Goal: Task Accomplishment & Management: Manage account settings

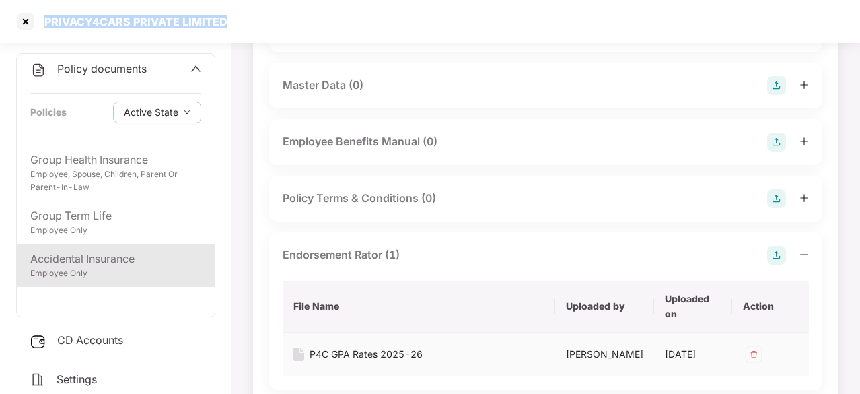
scroll to position [481, 0]
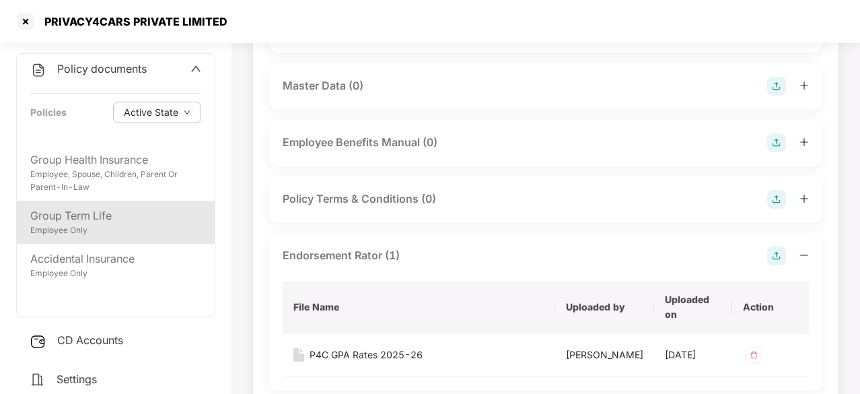
click at [93, 238] on div "Group Term Life Employee Only" at bounding box center [116, 221] width 198 height 43
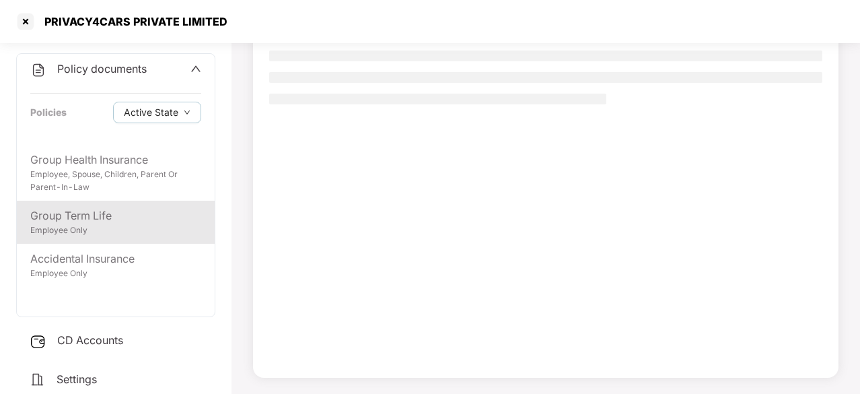
scroll to position [128, 0]
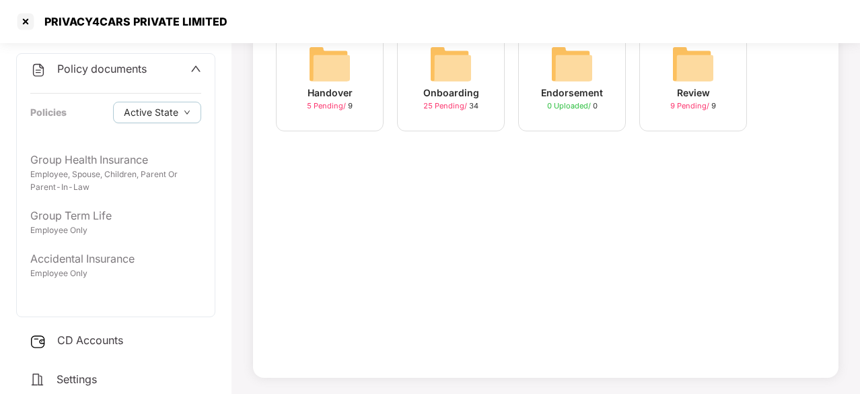
click at [449, 103] on span "25 Pending /" at bounding box center [446, 105] width 46 height 9
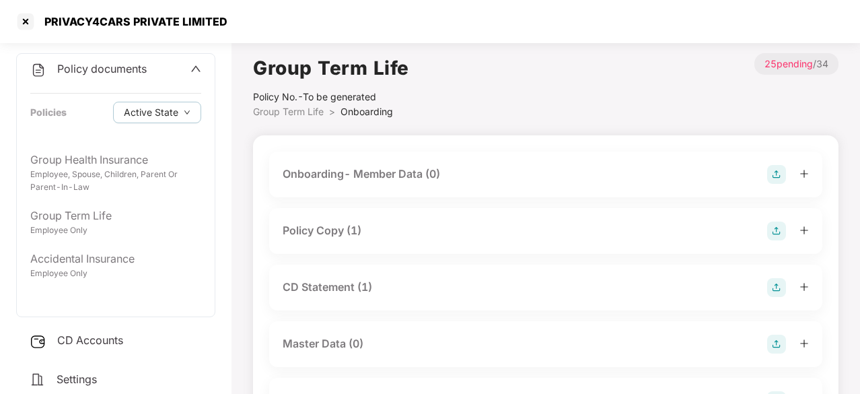
click at [392, 225] on div "Policy Copy (1)" at bounding box center [546, 230] width 526 height 19
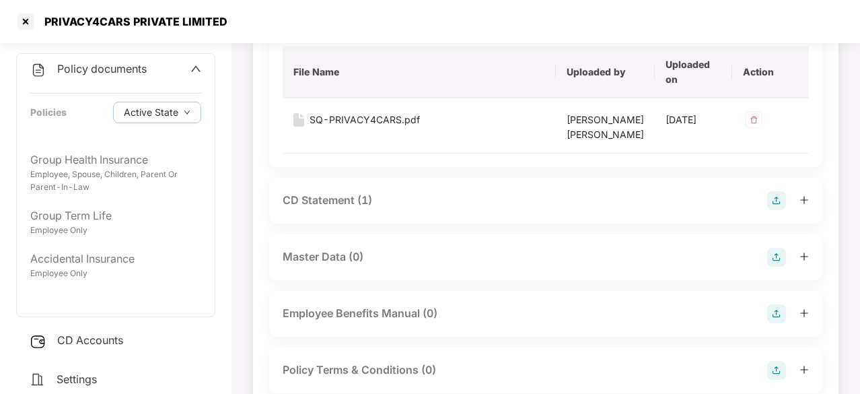
scroll to position [213, 0]
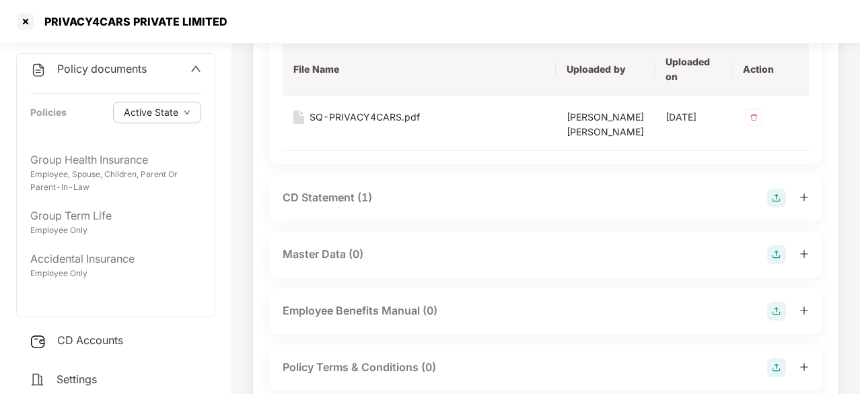
click at [396, 207] on div "CD Statement (1)" at bounding box center [546, 197] width 526 height 19
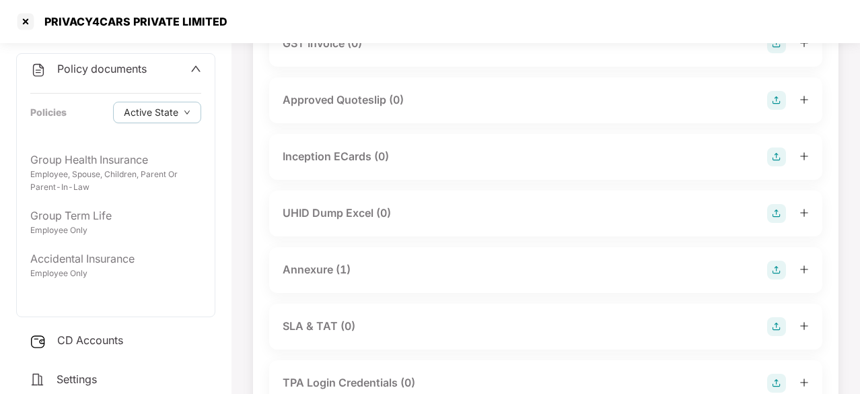
scroll to position [667, 0]
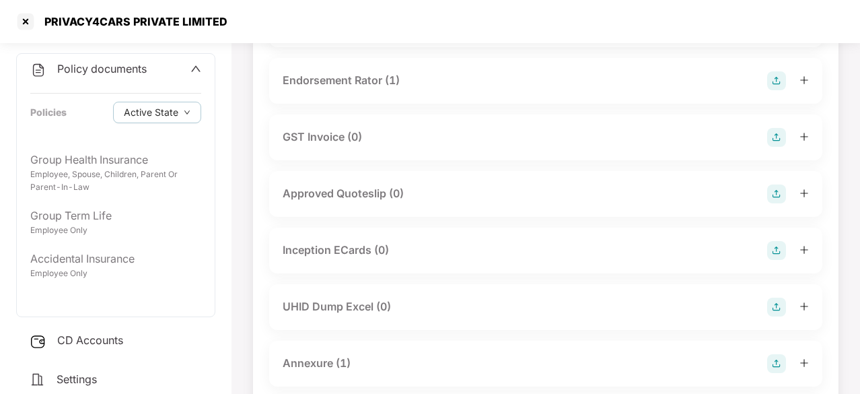
click at [340, 89] on div "Endorsement Rator (1)" at bounding box center [341, 80] width 117 height 17
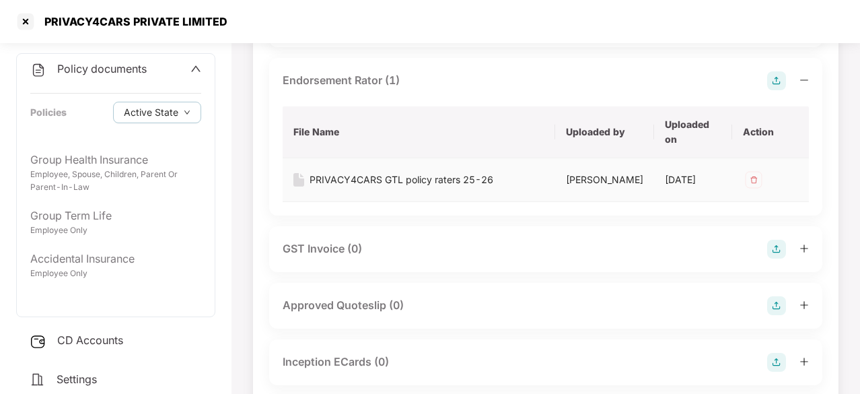
scroll to position [1005, 0]
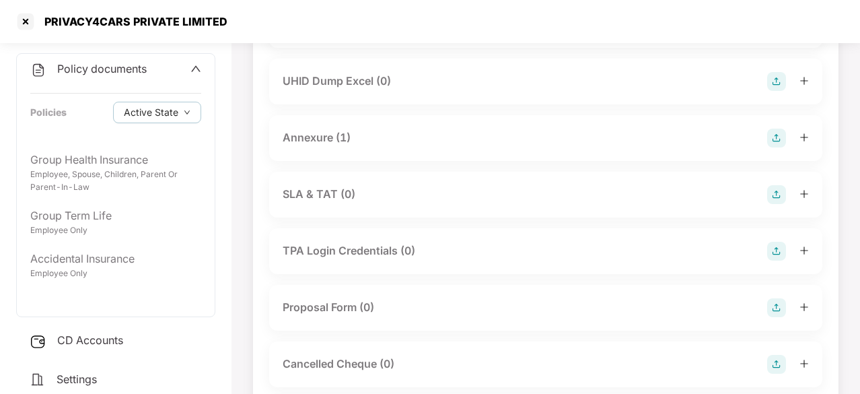
click at [400, 147] on div "Annexure (1)" at bounding box center [546, 138] width 526 height 19
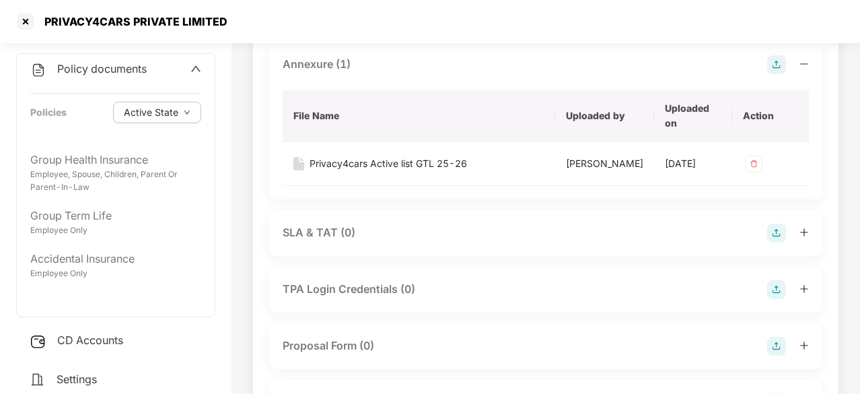
scroll to position [990, 0]
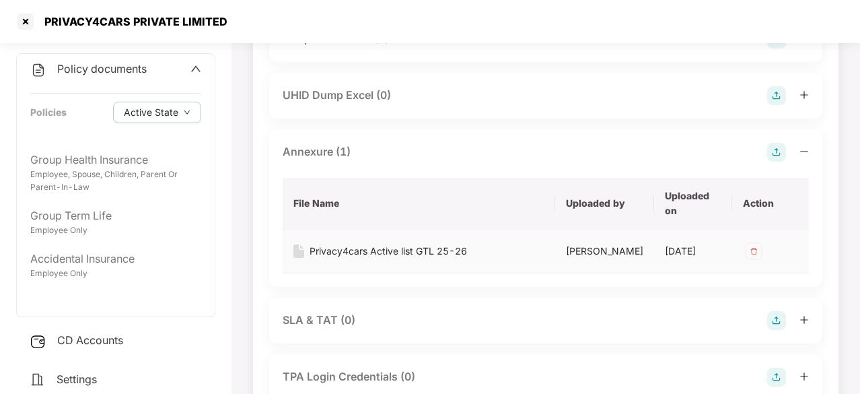
click at [333, 258] on div "Privacy4cars Active list GTL 25-26" at bounding box center [387, 251] width 157 height 15
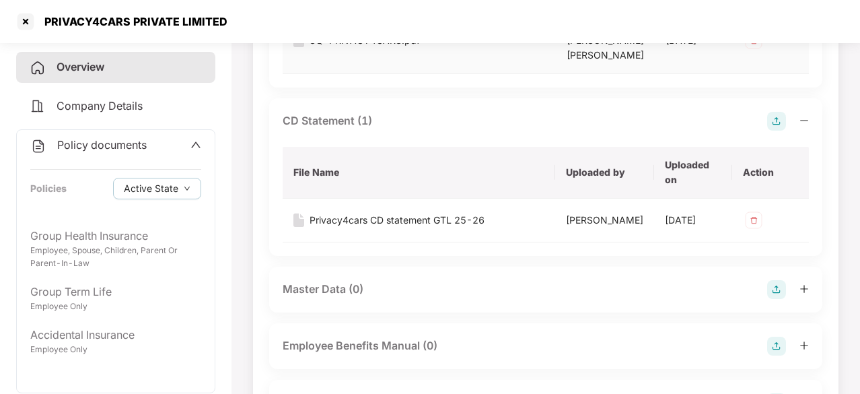
scroll to position [183, 0]
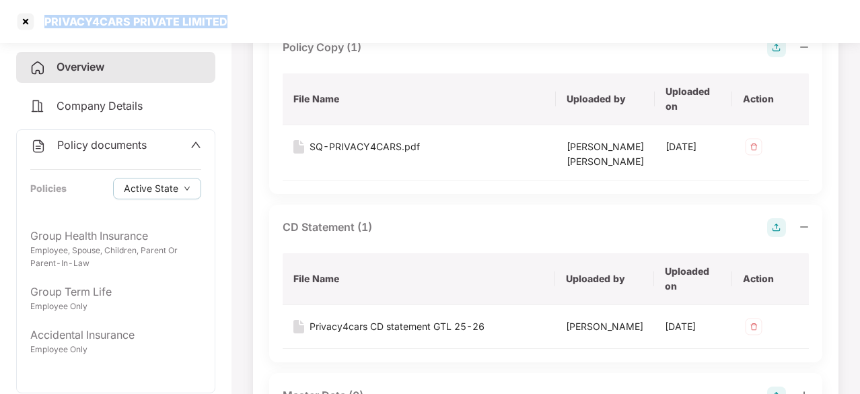
drag, startPoint x: 47, startPoint y: 22, endPoint x: 309, endPoint y: 29, distance: 262.5
click at [309, 29] on div "PRIVACY4CARS PRIVATE LIMITED" at bounding box center [430, 21] width 860 height 43
copy div "PRIVACY4CARS PRIVATE LIMITED"
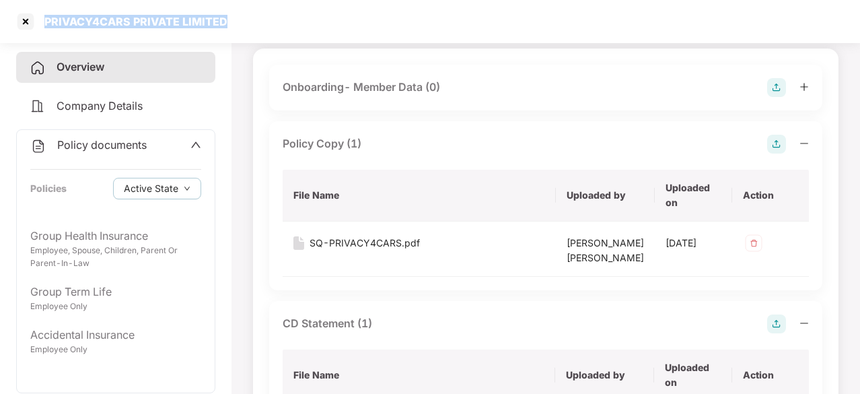
scroll to position [0, 0]
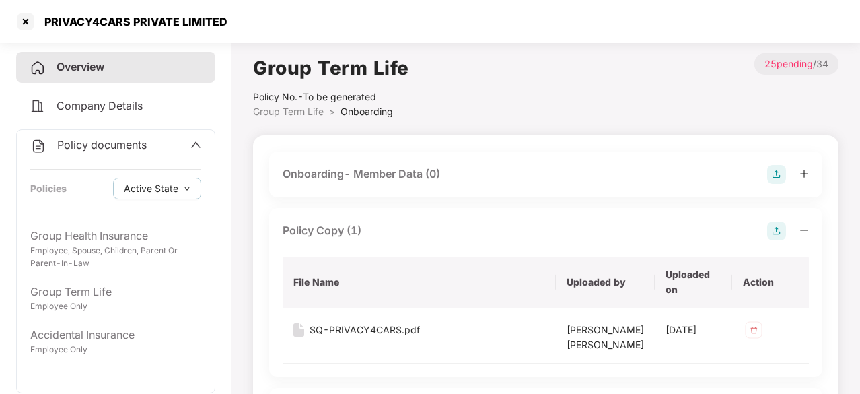
click at [100, 145] on span "Policy documents" at bounding box center [101, 144] width 89 height 13
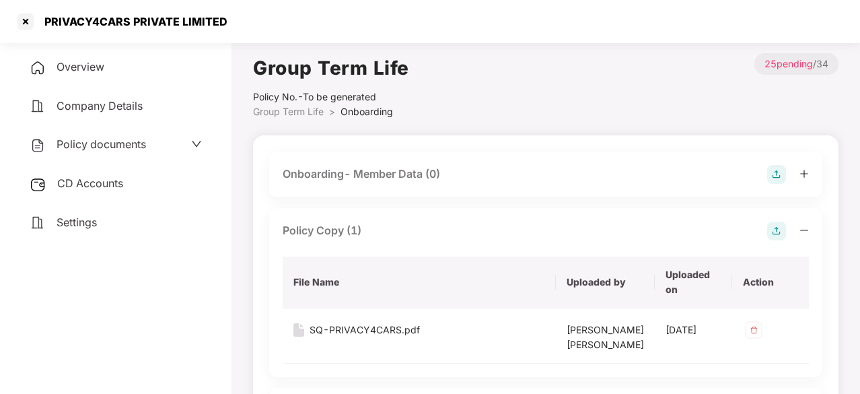
click at [88, 180] on span "CD Accounts" at bounding box center [90, 182] width 66 height 13
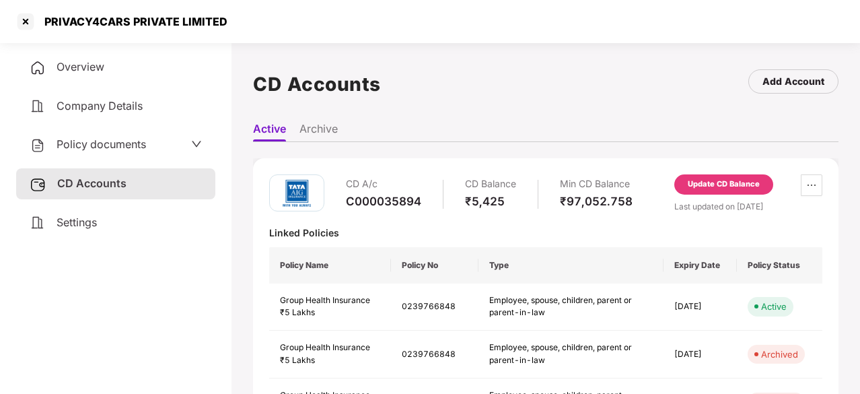
drag, startPoint x: 377, startPoint y: 48, endPoint x: 554, endPoint y: -19, distance: 189.1
click at [430, 35] on section "PRIVACY4CARS PRIVATE LIMITED Overview Company Details Policy documents CD Accou…" at bounding box center [430, 197] width 860 height 394
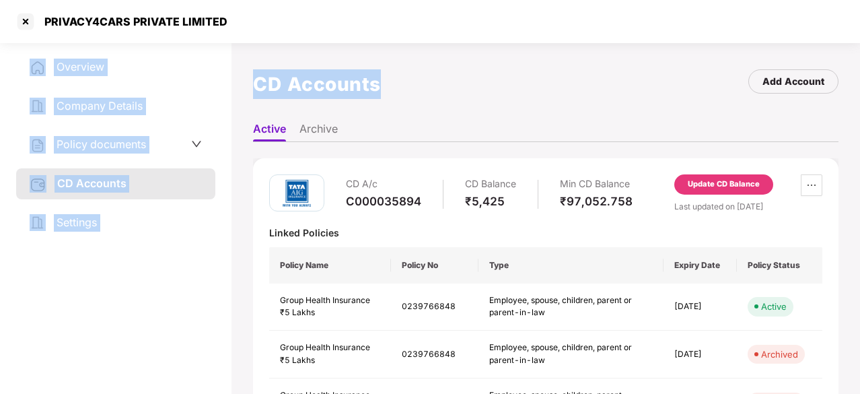
click at [450, 64] on div "CD Accounts Add Account" at bounding box center [545, 84] width 585 height 62
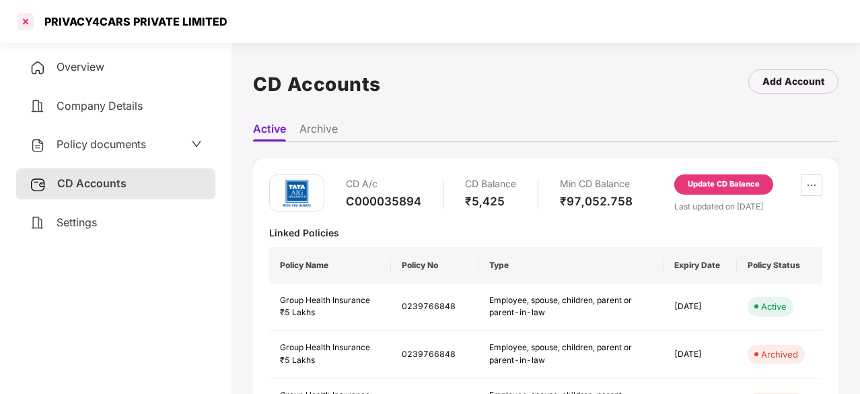
click at [26, 25] on div at bounding box center [26, 22] width 22 height 22
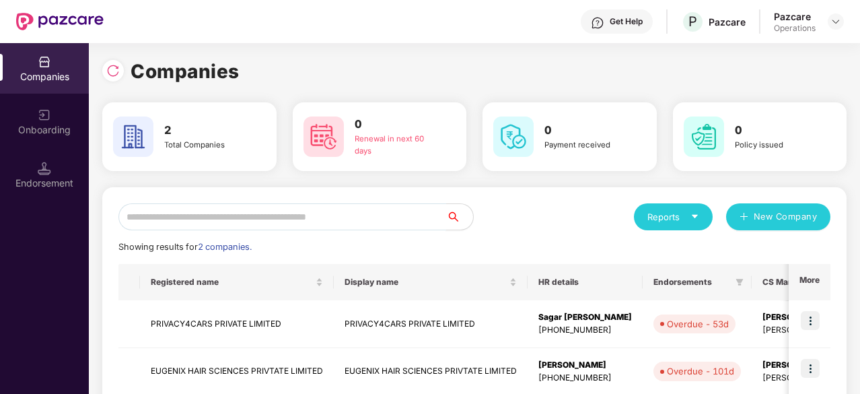
click at [176, 215] on input "text" at bounding box center [282, 216] width 328 height 27
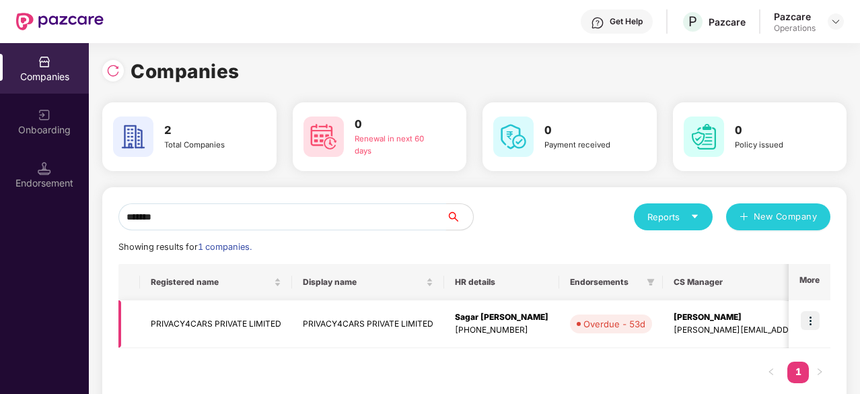
type input "*******"
click at [801, 324] on img at bounding box center [810, 320] width 19 height 19
click at [353, 325] on td "PRIVACY4CARS PRIVATE LIMITED" at bounding box center [368, 324] width 152 height 48
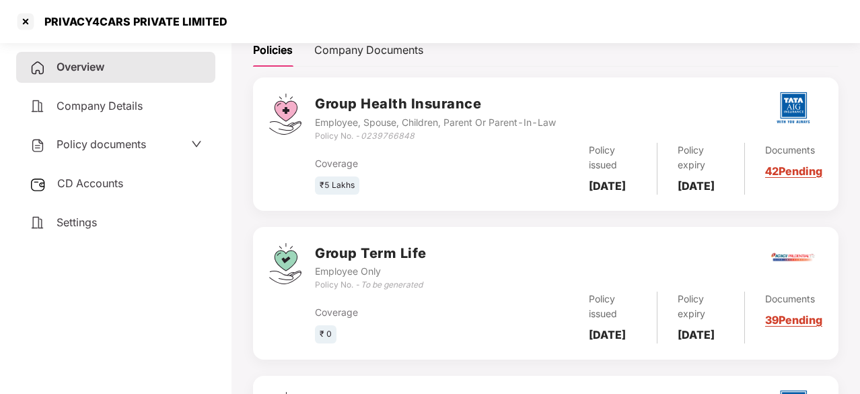
scroll to position [336, 0]
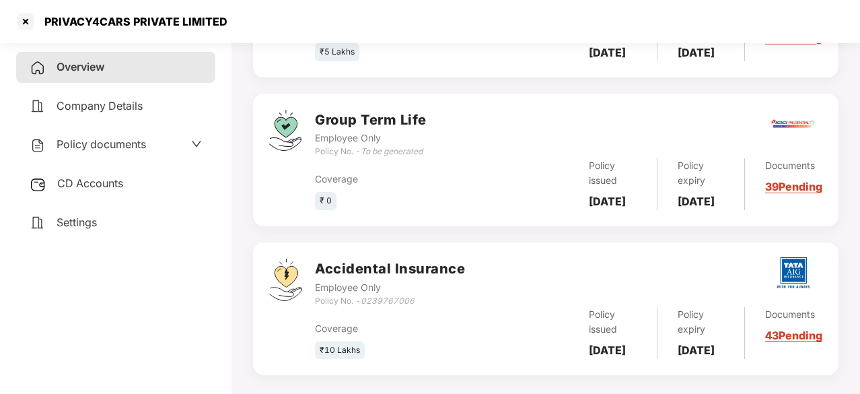
click at [136, 193] on div "CD Accounts" at bounding box center [115, 183] width 199 height 31
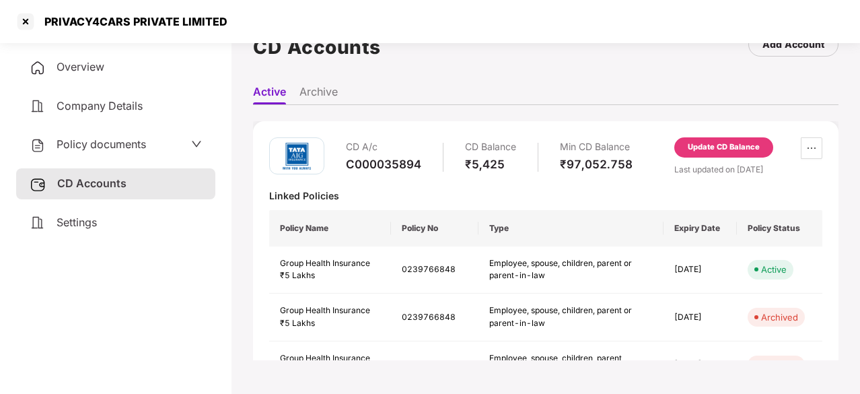
scroll to position [185, 0]
